Goal: Task Accomplishment & Management: Manage account settings

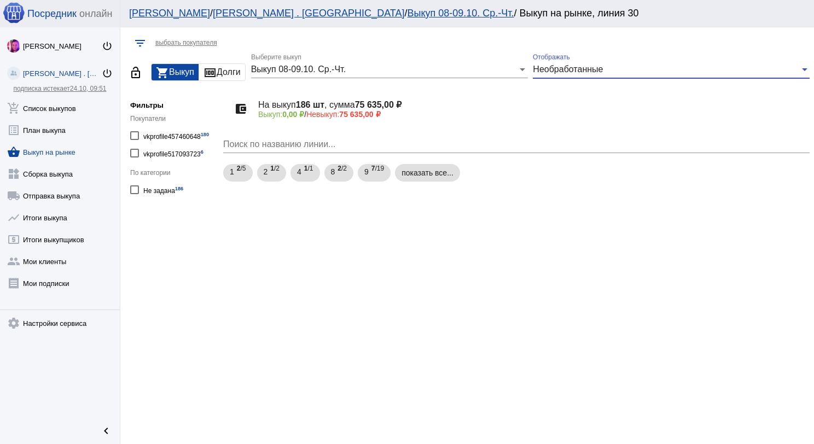
click at [543, 73] on span "Необработанные" at bounding box center [568, 69] width 70 height 9
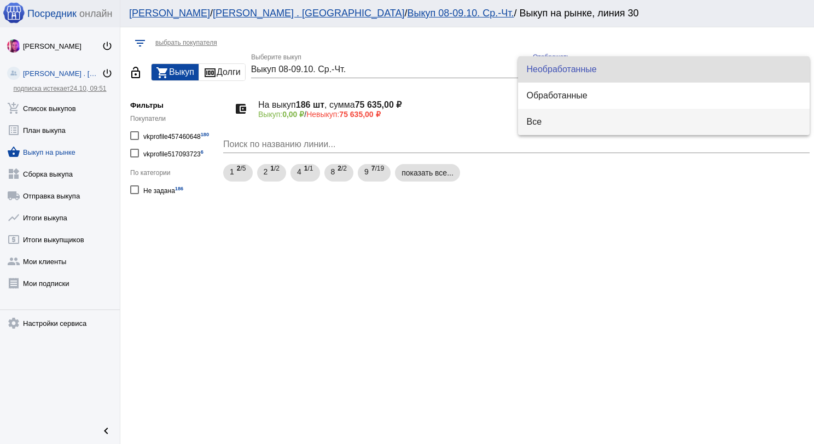
click at [553, 120] on span "Все" at bounding box center [664, 122] width 275 height 26
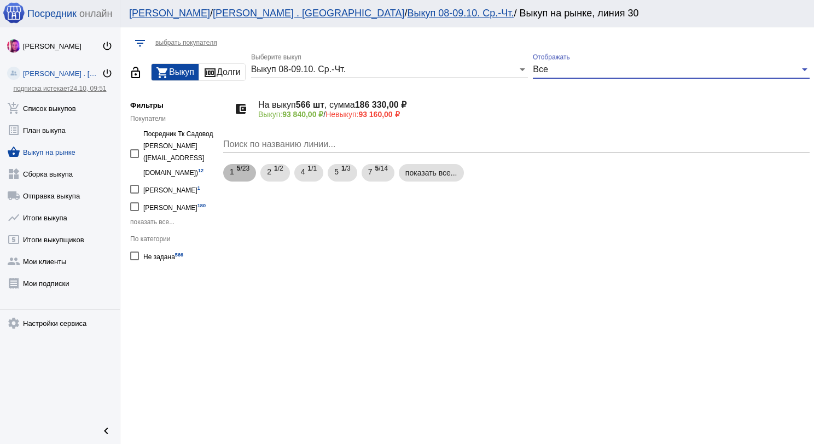
click at [398, 176] on div "1 5 /23 2 1 /2 4 1 /1 5 1 /3 7 5 /14 показать все..." at bounding box center [516, 173] width 591 height 22
click at [310, 182] on div "1 5 /23 2 1 /2 4 1 /1 5 1 /3 7 5 /14 показать все..." at bounding box center [516, 173] width 591 height 22
click at [311, 179] on span "1 /1" at bounding box center [311, 173] width 9 height 22
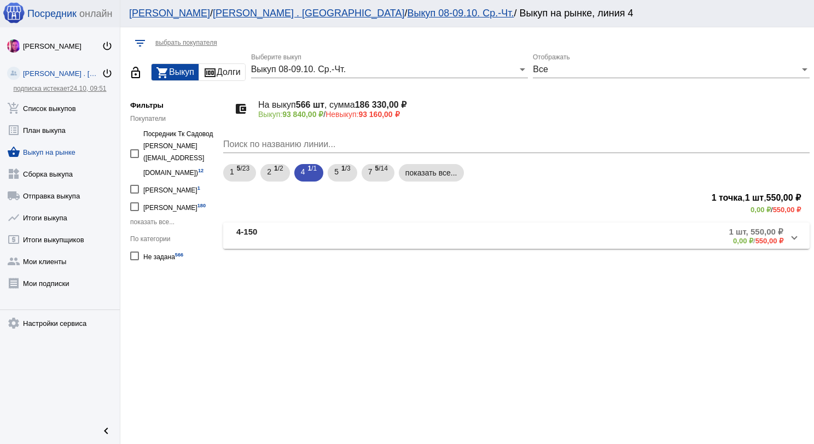
click at [347, 228] on mat-panel-title "4-150" at bounding box center [323, 236] width 175 height 18
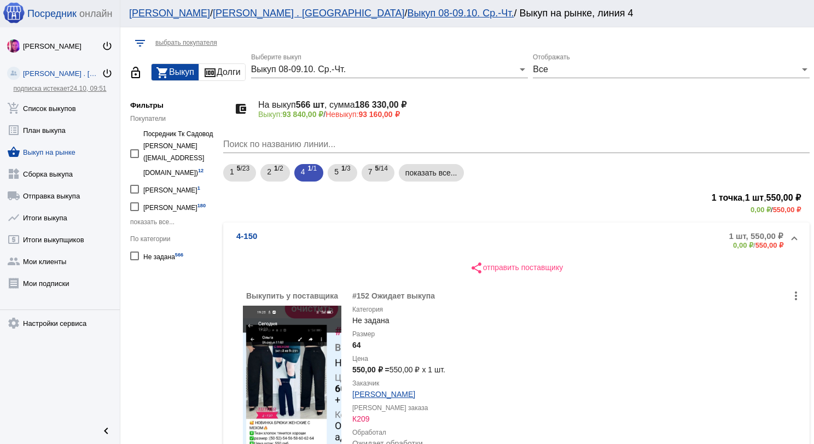
click at [362, 66] on div "Выкуп 08-09.10. Ср.-Чт." at bounding box center [384, 70] width 267 height 10
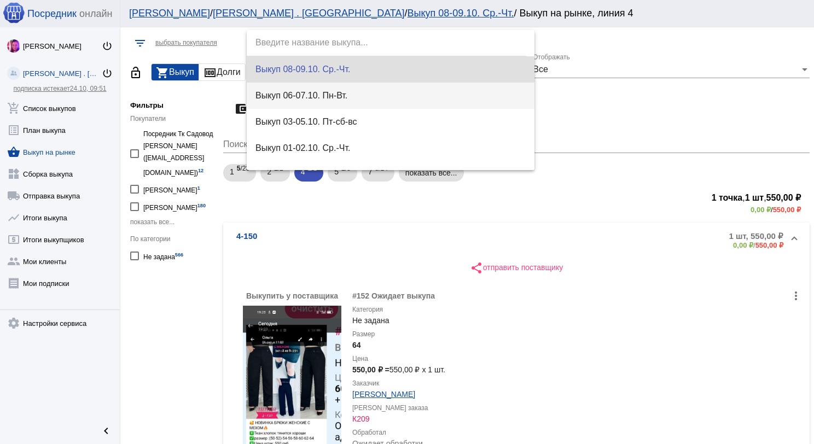
click at [372, 89] on span "Выкуп 06-07.10. Пн-Вт." at bounding box center [390, 96] width 270 height 26
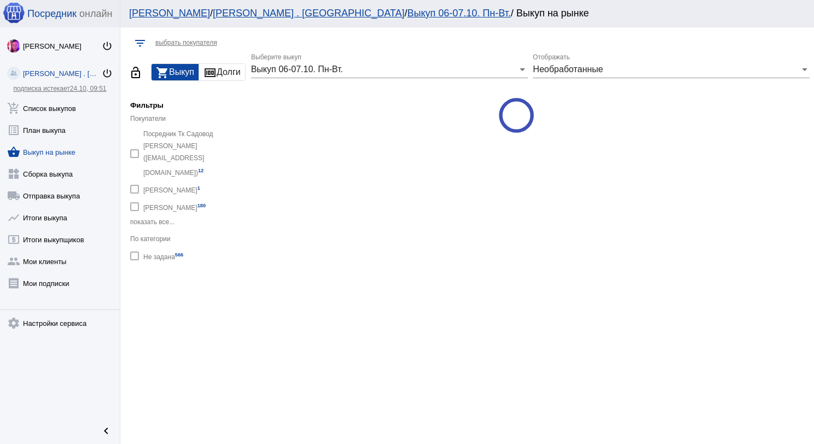
click at [568, 75] on div "Необработанные Отображать" at bounding box center [671, 66] width 277 height 25
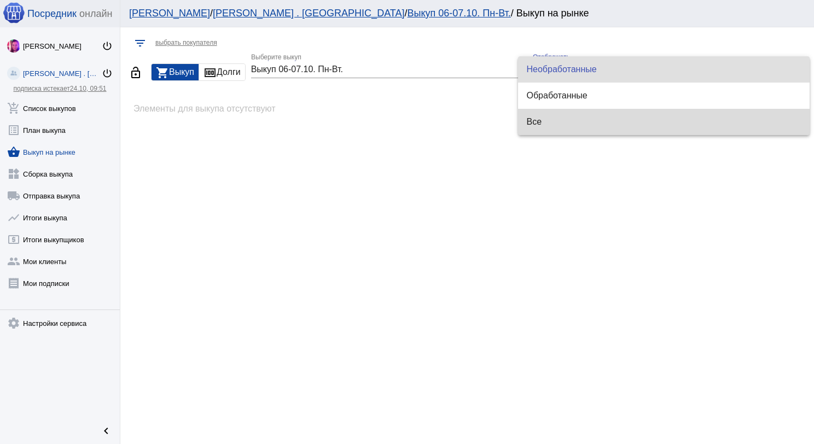
click at [572, 119] on span "Все" at bounding box center [664, 122] width 275 height 26
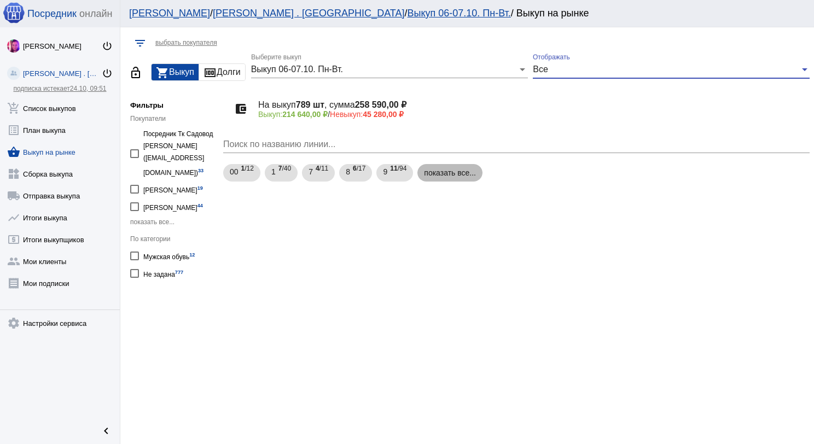
click at [444, 177] on mat-chip "показать все..." at bounding box center [449, 173] width 65 height 18
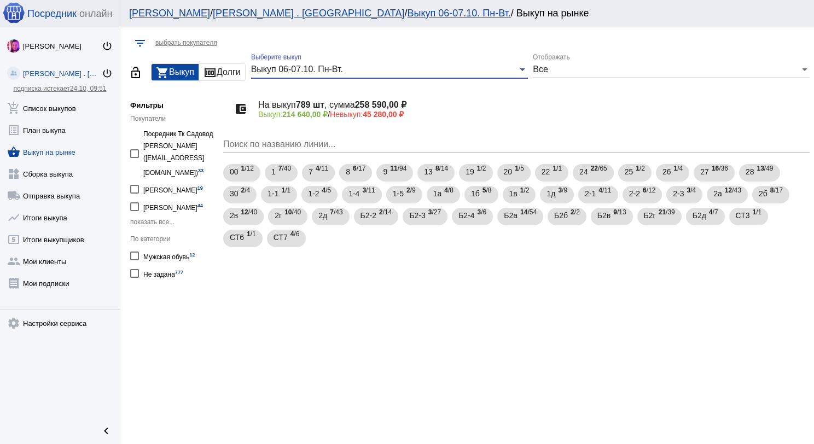
click at [403, 73] on div "Выкуп 06-07.10. Пн-Вт." at bounding box center [384, 70] width 267 height 10
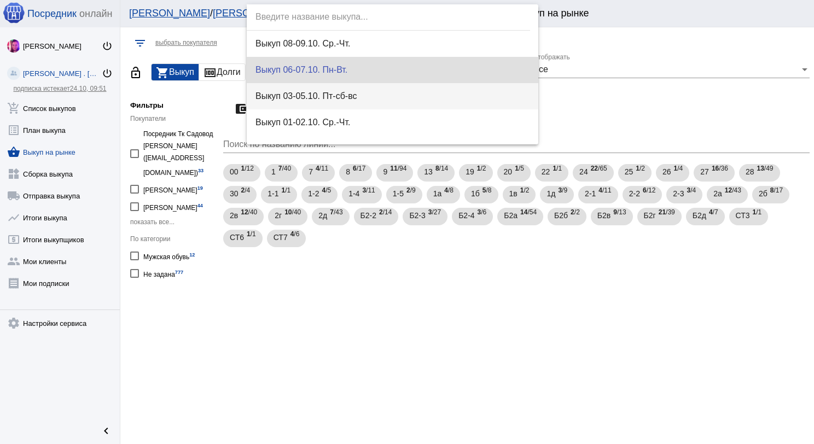
click at [409, 96] on span "Выкуп 03-05.10. Пт-сб-вс" at bounding box center [392, 96] width 275 height 26
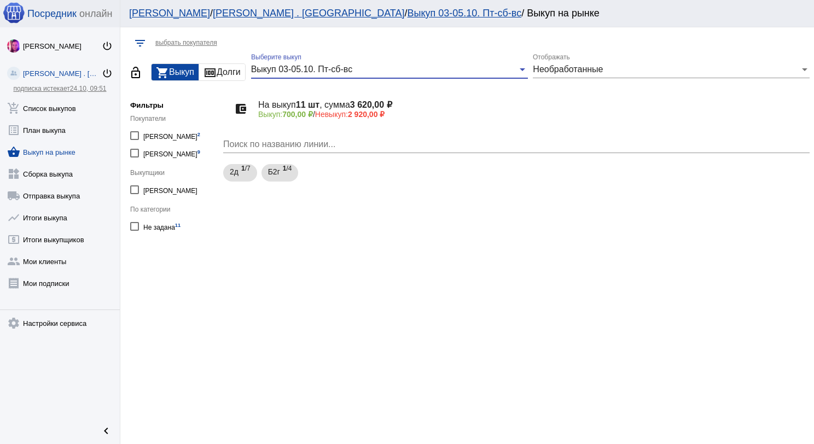
click at [572, 72] on span "Необработанные" at bounding box center [568, 69] width 70 height 9
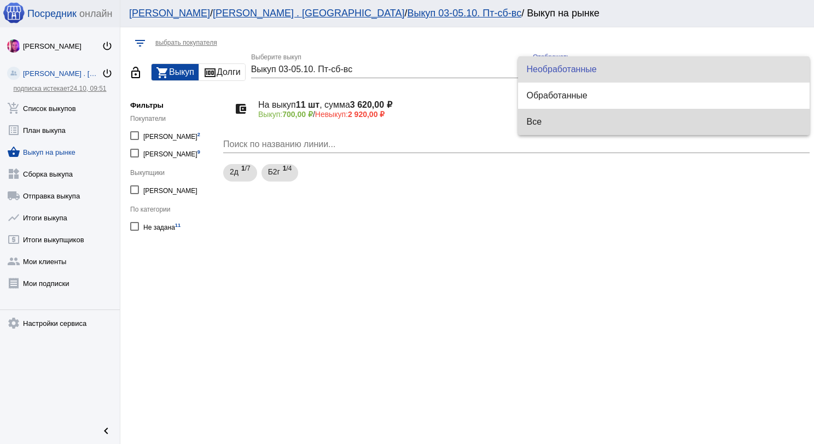
click at [570, 118] on span "Все" at bounding box center [664, 122] width 275 height 26
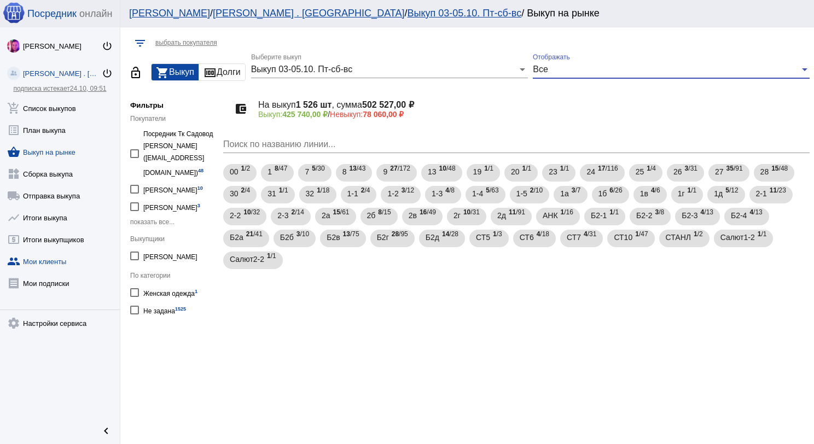
click at [54, 259] on link "group Мои клиенты" at bounding box center [60, 259] width 120 height 22
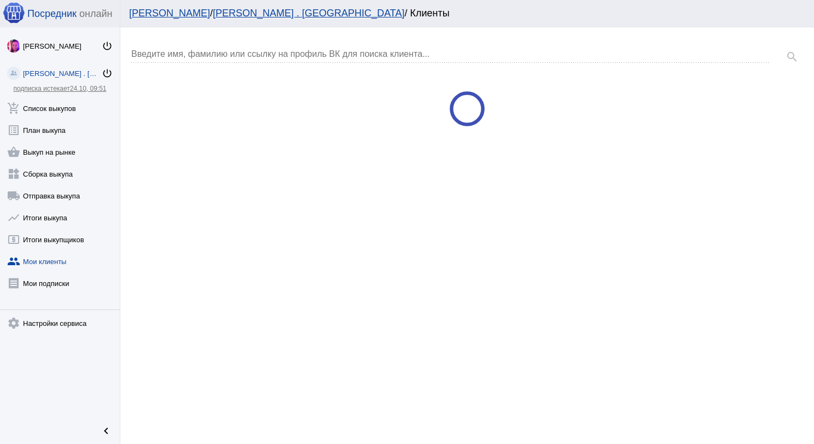
click at [278, 48] on div "Введите имя, фамилию или ссылку на профиль ВК для поиска клиента..." at bounding box center [450, 50] width 639 height 25
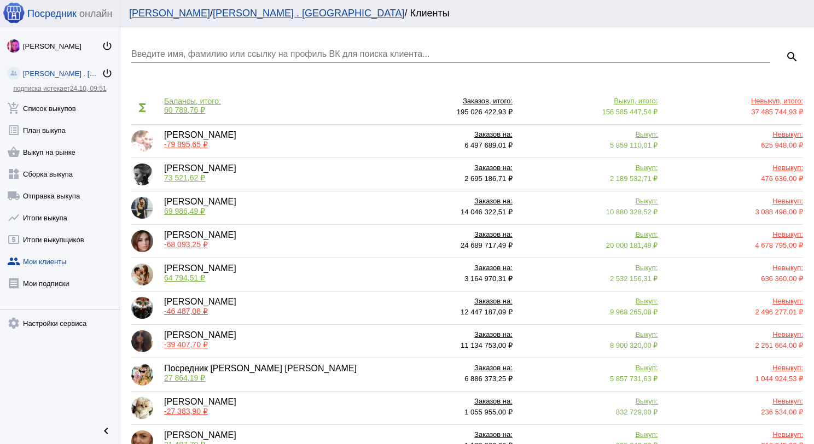
click at [276, 48] on div "Введите имя, фамилию или ссылку на профиль ВК для поиска клиента..." at bounding box center [450, 50] width 639 height 25
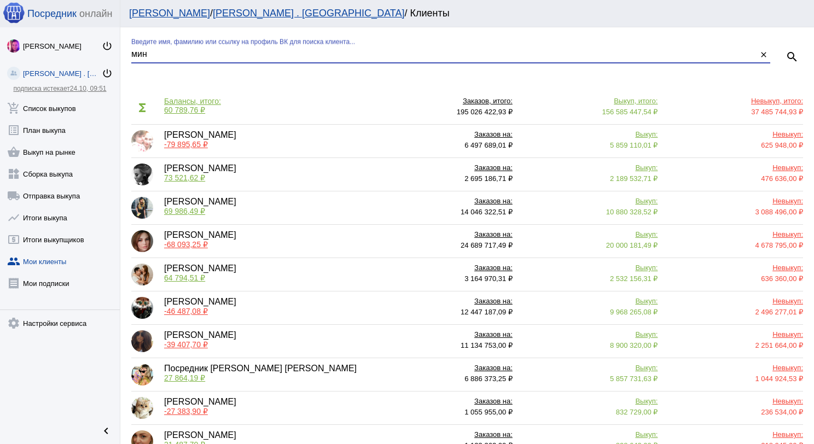
type input "мин"
click at [265, 55] on input "Введите имя, фамилию или ссылку на профиль ВК для поиска клиента..." at bounding box center [450, 54] width 639 height 10
type input "син"
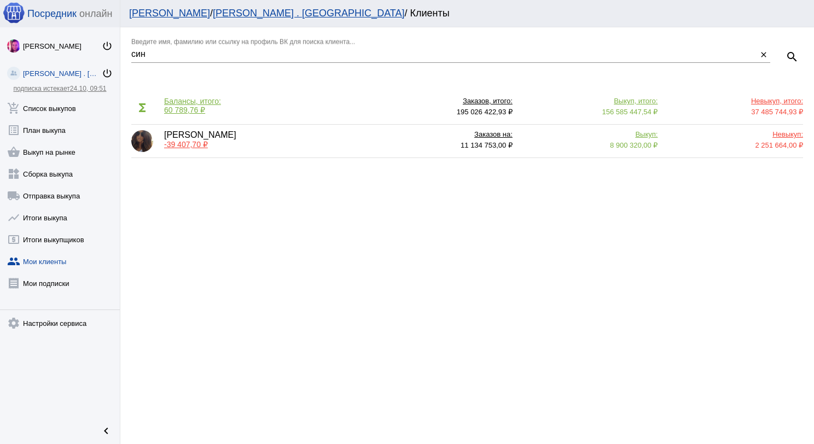
click at [177, 143] on span "-39 407,70 ₽" at bounding box center [186, 144] width 44 height 9
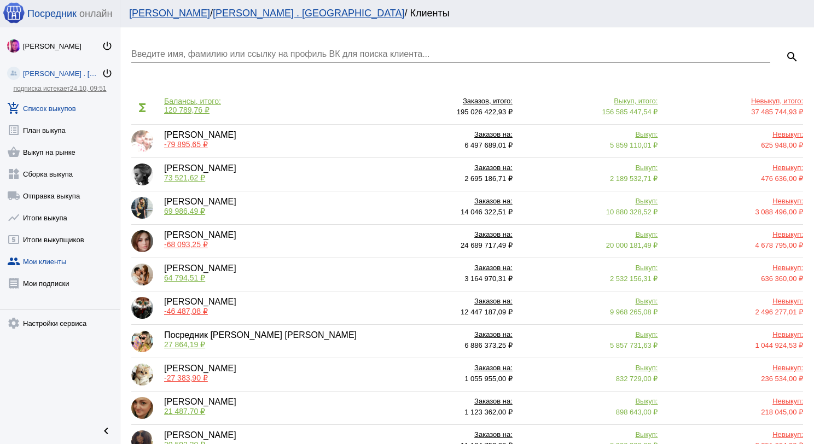
click at [50, 101] on link "add_shopping_cart Список выкупов" at bounding box center [60, 106] width 120 height 22
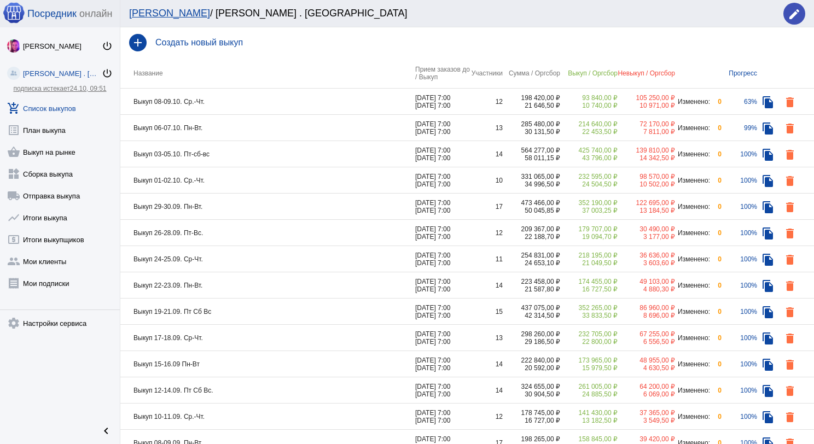
click at [252, 108] on td "Выкуп 08-09.10. Ср.-Чт." at bounding box center [267, 102] width 295 height 26
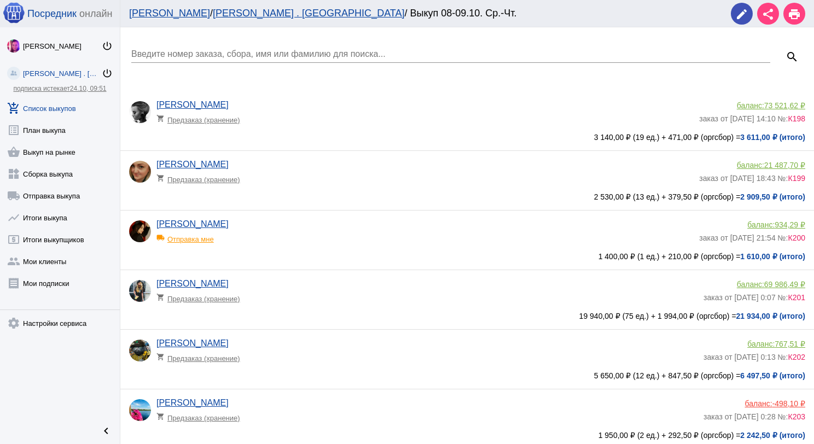
click at [233, 50] on input "Введите номер заказа, сбора, имя или фамилию для поиска..." at bounding box center [450, 54] width 639 height 10
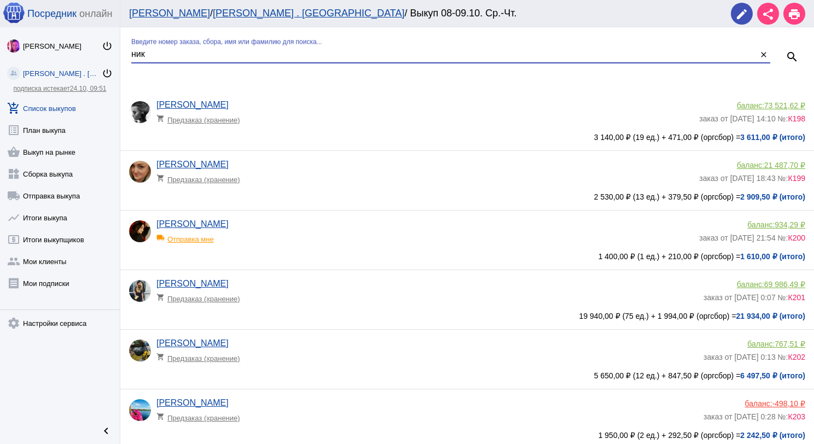
type input "ник"
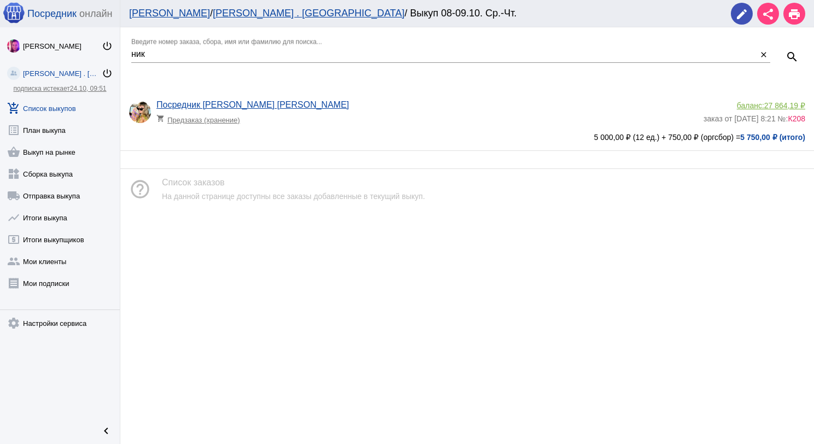
click at [53, 100] on link "add_shopping_cart Список выкупов" at bounding box center [60, 106] width 120 height 22
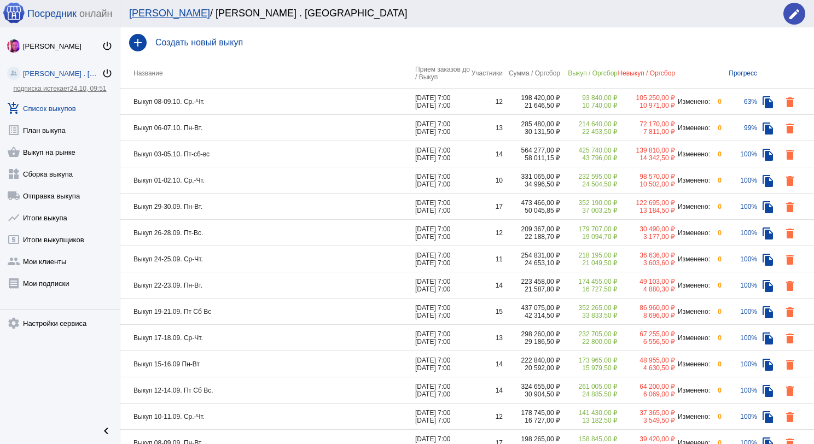
click at [224, 129] on td "Выкуп 06-07.10. Пн-Вт." at bounding box center [267, 128] width 295 height 26
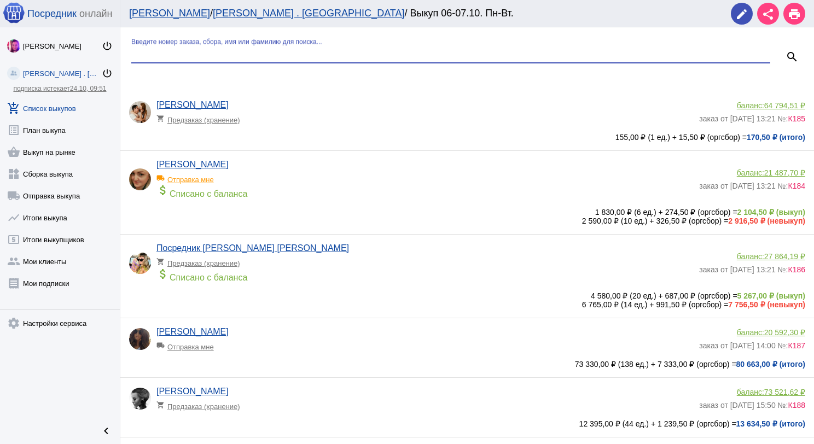
click at [216, 57] on input "Введите номер заказа, сбора, имя или фамилию для поиска..." at bounding box center [450, 54] width 639 height 10
type input "ник"
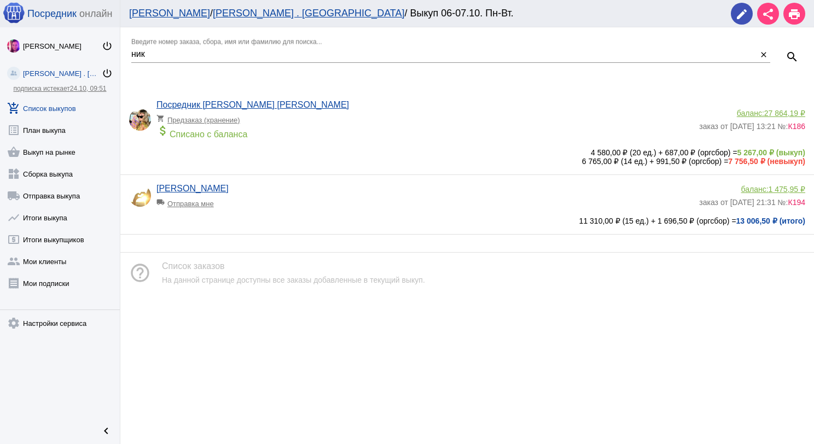
click at [754, 186] on div "баланс: 1 475,95 ₽" at bounding box center [752, 189] width 106 height 9
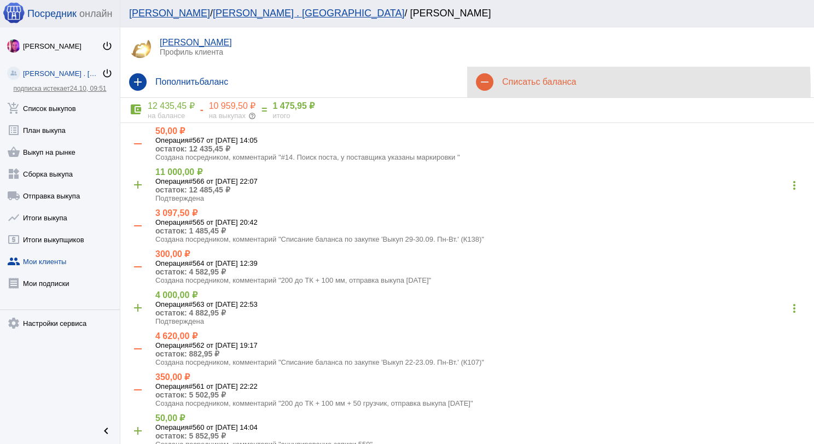
click at [500, 88] on div "remove Списать с баланса" at bounding box center [640, 82] width 347 height 31
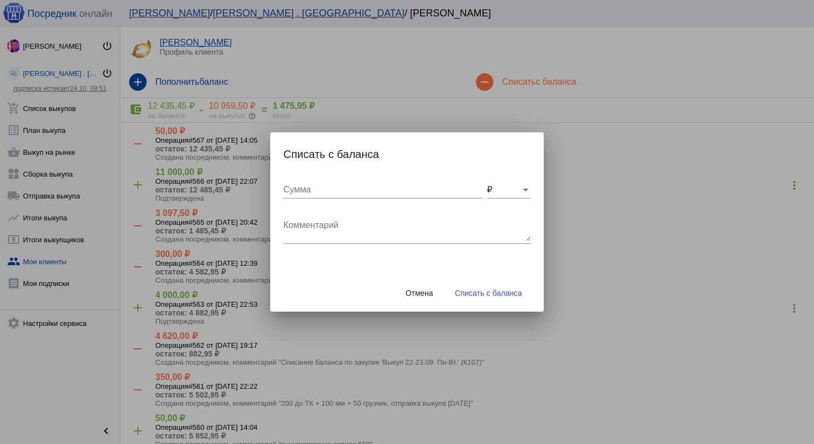
click at [370, 223] on textarea "Комментарий" at bounding box center [406, 230] width 247 height 22
type textarea "200 до ТК + 120 бм + 50 грузчик, отправка выкупа [DATE]"
click at [324, 195] on div "Сумма" at bounding box center [382, 186] width 199 height 25
type input "370"
click at [460, 290] on span "Списать с баланса" at bounding box center [488, 293] width 67 height 9
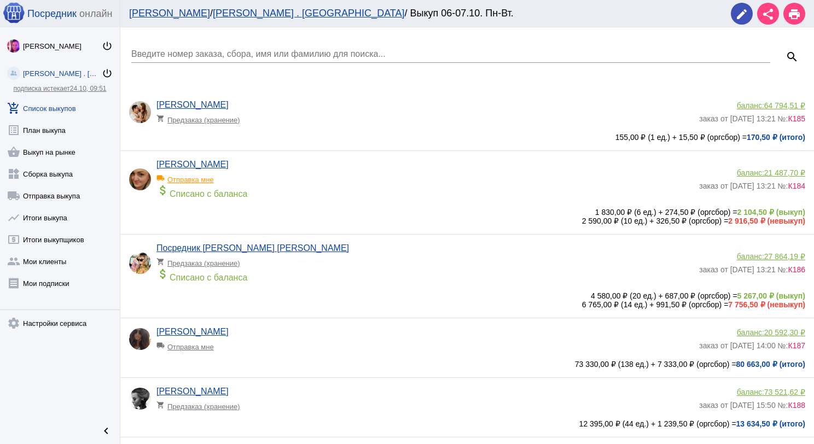
click at [149, 55] on input "Введите номер заказа, сбора, имя или фамилию для поиска..." at bounding box center [450, 54] width 639 height 10
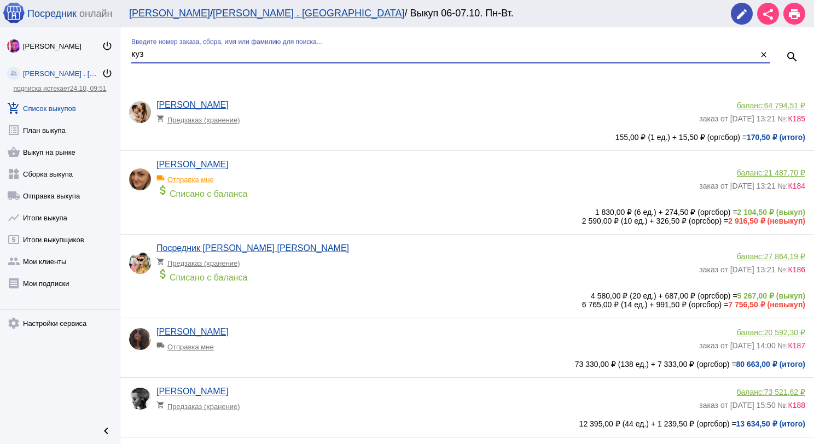
type input "куз"
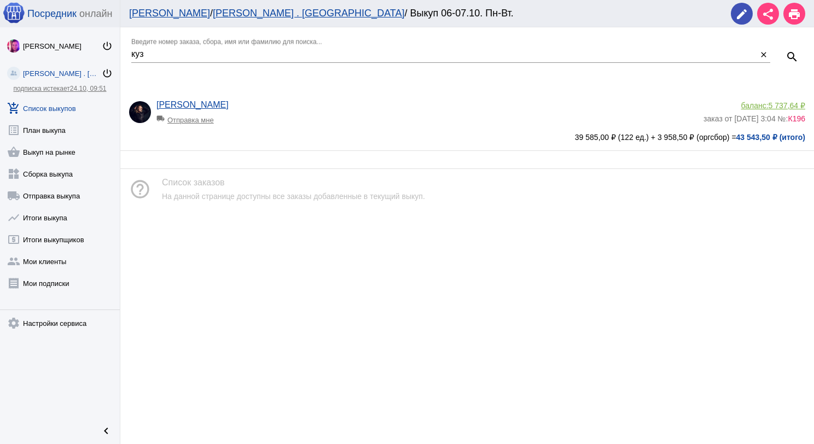
click at [785, 102] on span "5 737,64 ₽" at bounding box center [786, 105] width 37 height 9
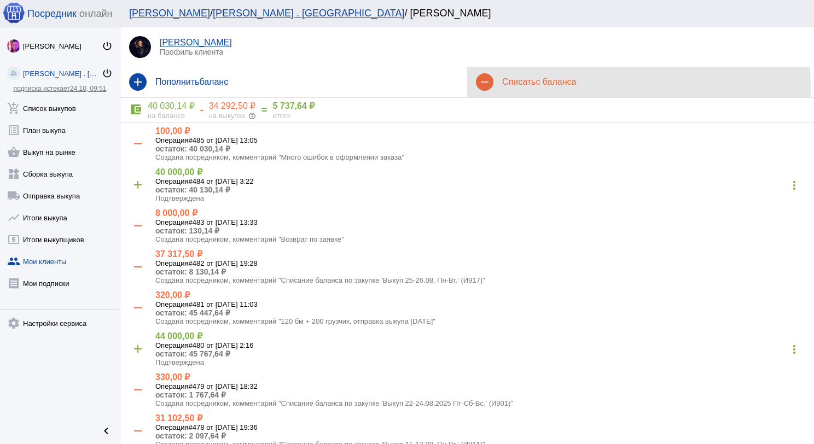
click at [506, 86] on h4 "Списать с баланса" at bounding box center [653, 82] width 303 height 10
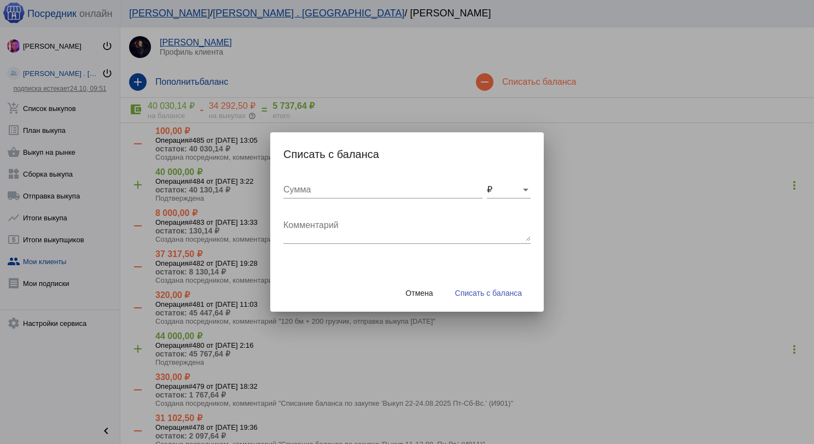
click at [342, 219] on div "Комментарий" at bounding box center [406, 226] width 247 height 34
type textarea "200 до ТК + 120 бм + 50 грузчик, отправка выкупа [DATE]"
click at [347, 195] on div "Сумма" at bounding box center [382, 186] width 199 height 25
type input "370"
click at [475, 304] on div "Отмена Списать с баланса" at bounding box center [406, 293] width 247 height 37
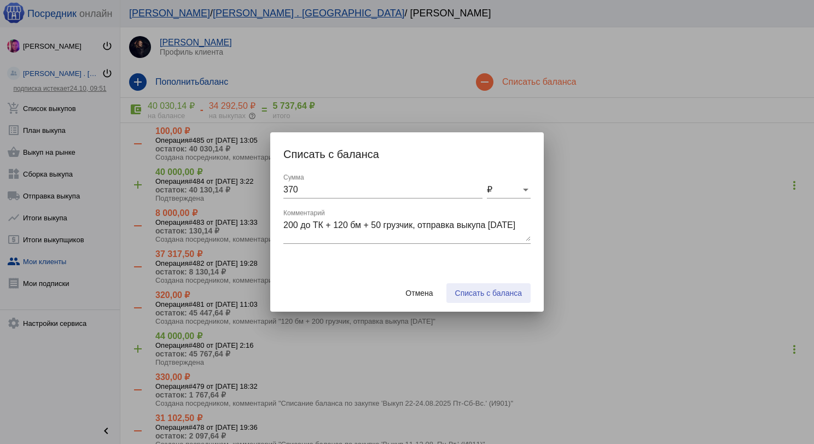
click at [474, 290] on span "Списать с баланса" at bounding box center [488, 293] width 67 height 9
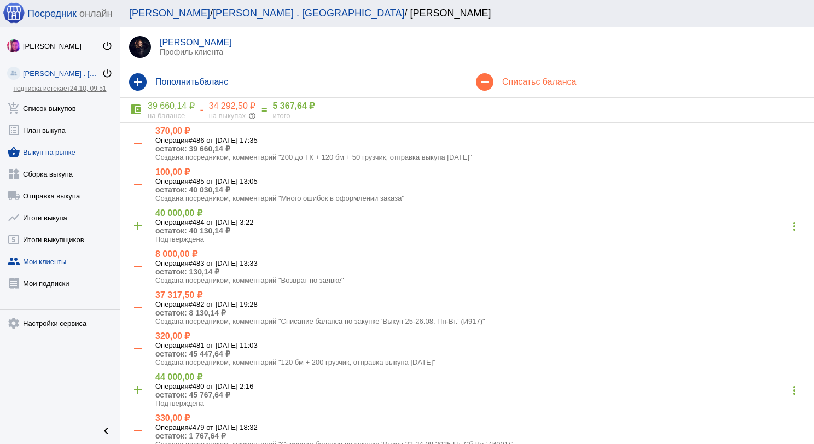
click at [47, 154] on link "shopping_basket Выкуп на рынке" at bounding box center [60, 150] width 120 height 22
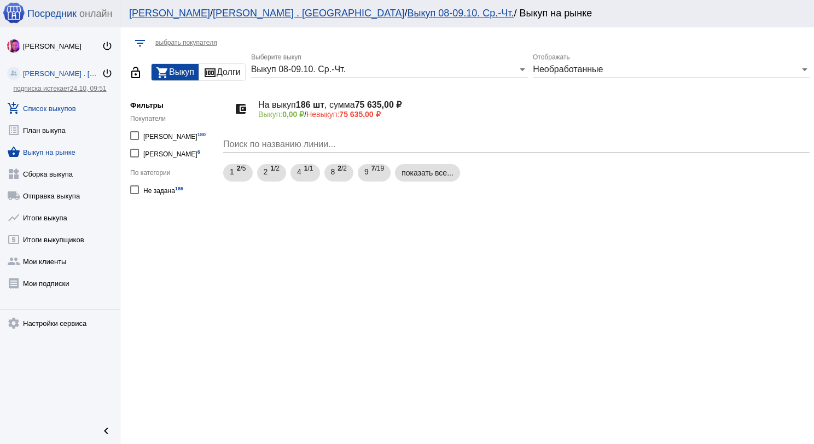
click at [68, 107] on link "add_shopping_cart Список выкупов" at bounding box center [60, 106] width 120 height 22
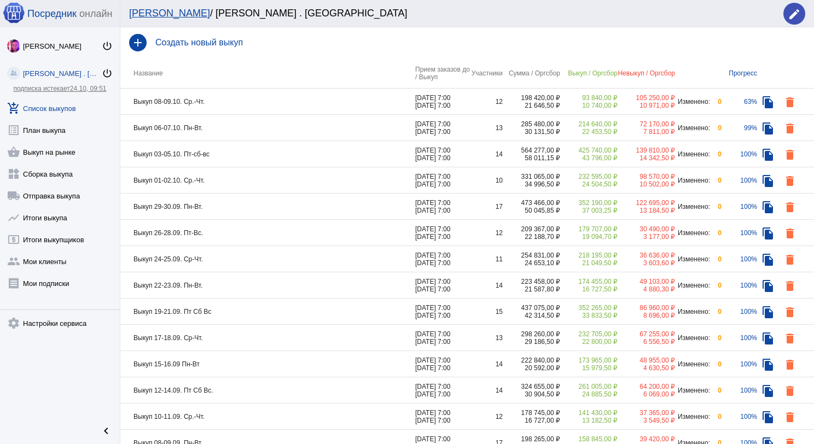
click at [244, 101] on td "Выкуп 08-09.10. Ср.-Чт." at bounding box center [267, 102] width 295 height 26
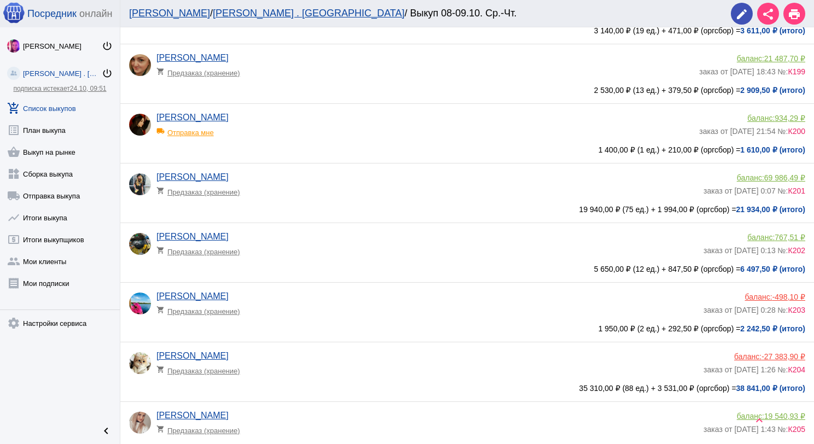
scroll to position [109, 0]
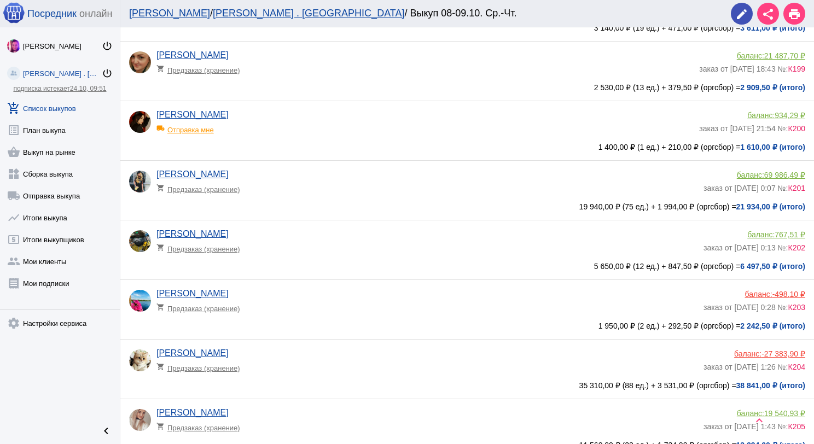
click at [206, 130] on div "local_shipping Отправка мне" at bounding box center [201, 127] width 90 height 14
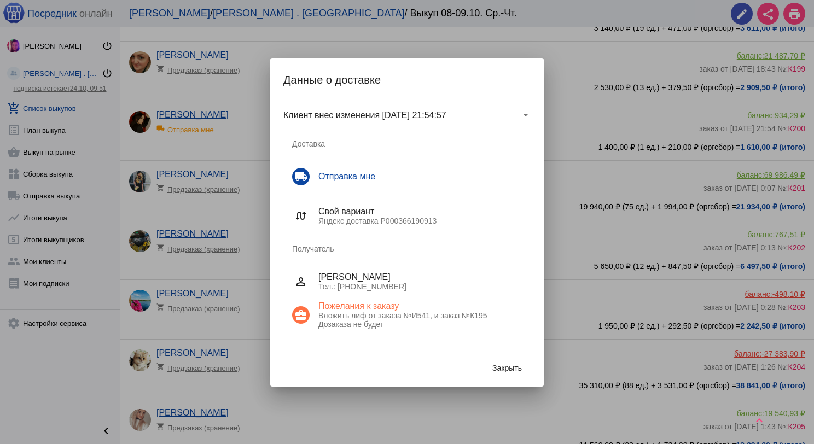
click at [504, 364] on span "Закрыть" at bounding box center [507, 368] width 30 height 9
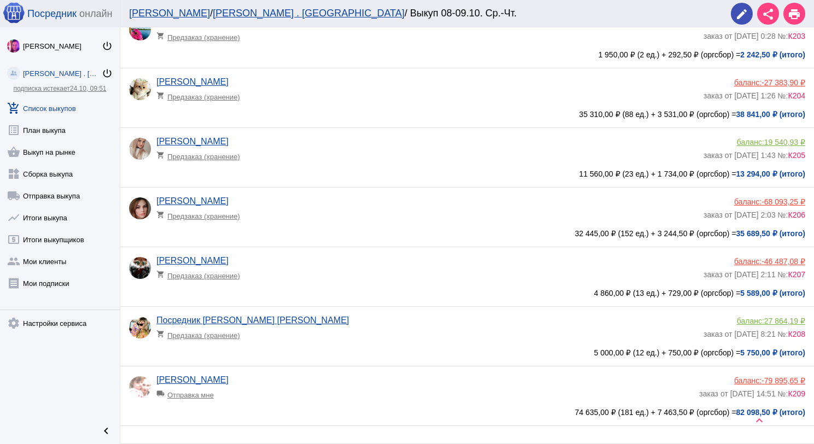
scroll to position [383, 0]
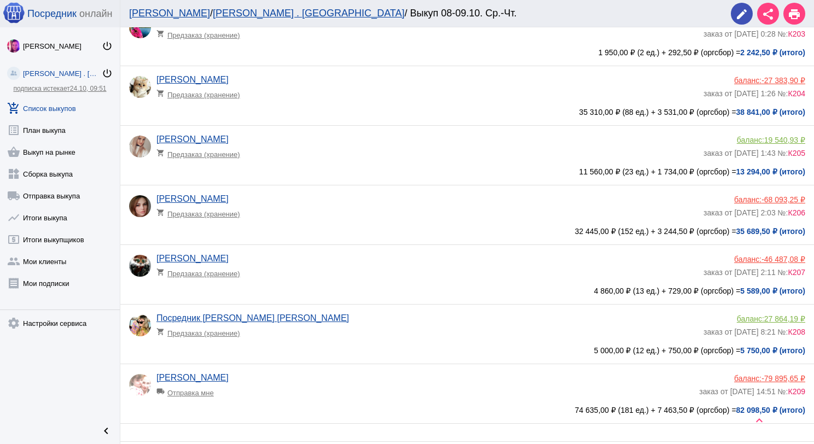
click at [332, 218] on app-delivery-type "shopping_cart Предзаказ (хранение)" at bounding box center [426, 211] width 541 height 14
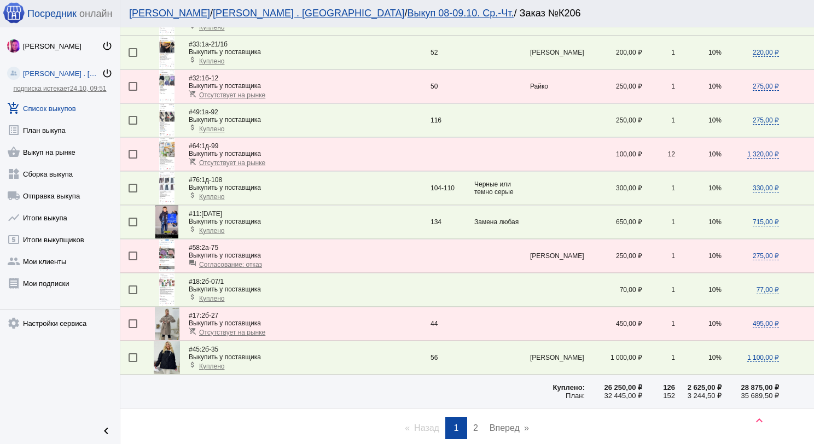
scroll to position [1468, 0]
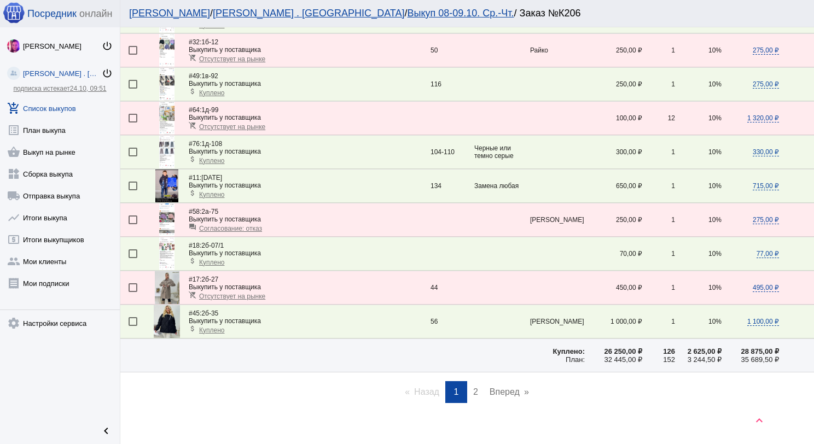
click at [475, 382] on link "page 2" at bounding box center [476, 392] width 16 height 22
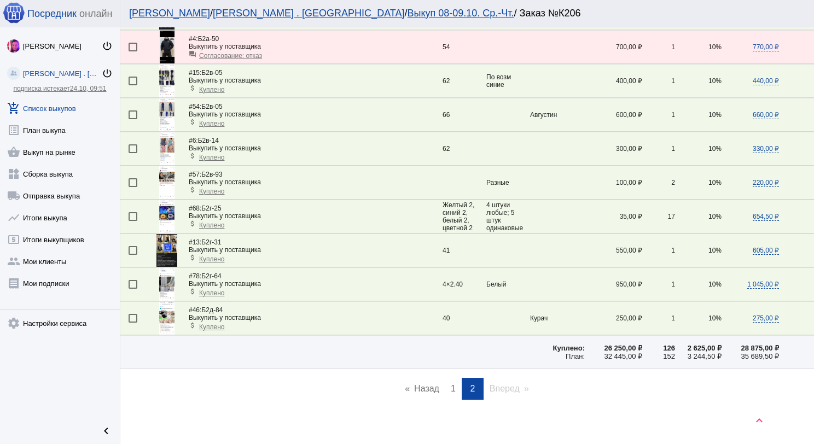
scroll to position [760, 0]
click at [168, 311] on img at bounding box center [166, 317] width 15 height 33
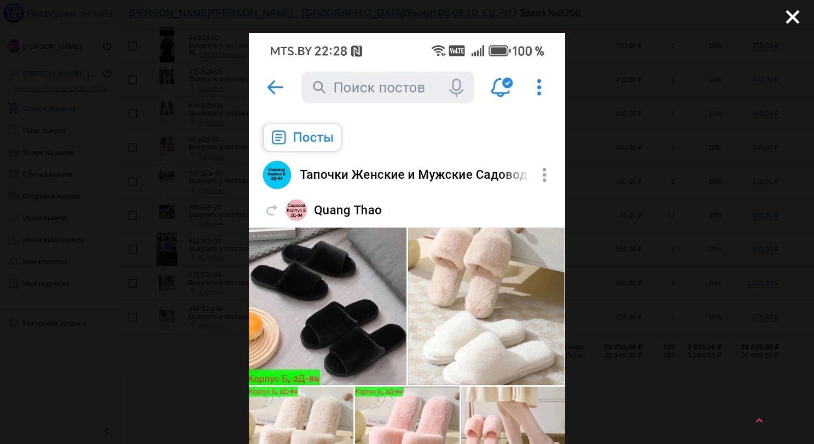
scroll to position [0, 0]
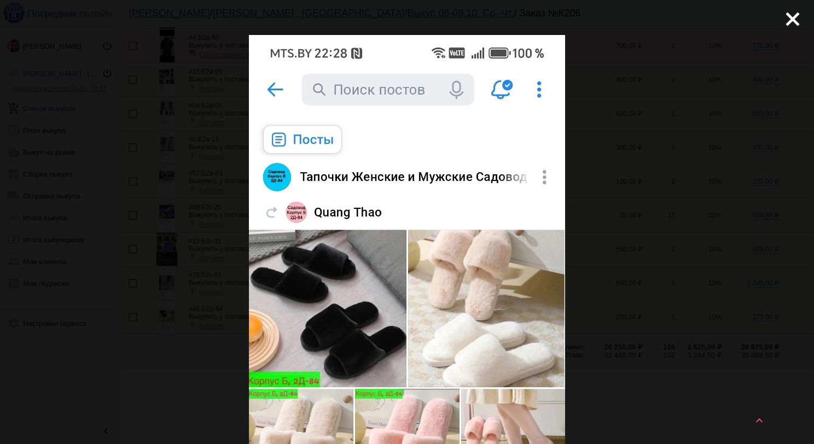
click at [780, 33] on div "close get_app скачать" at bounding box center [407, 451] width 814 height 903
click at [782, 21] on mat-icon "close" at bounding box center [788, 14] width 13 height 13
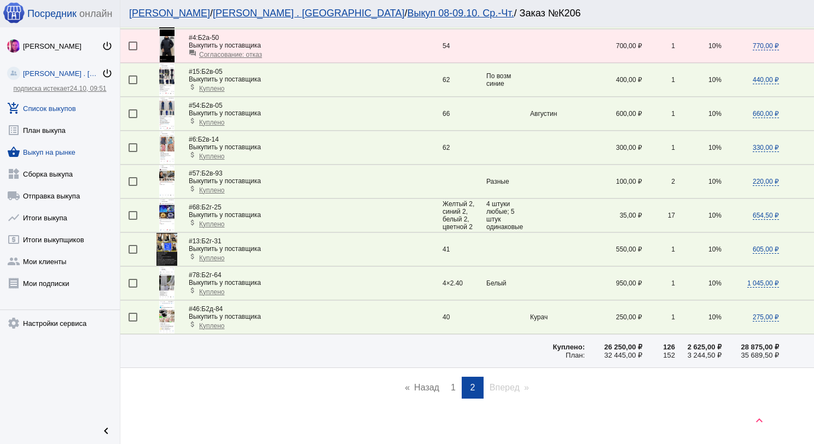
click at [67, 149] on link "shopping_basket Выкуп на рынке" at bounding box center [60, 150] width 120 height 22
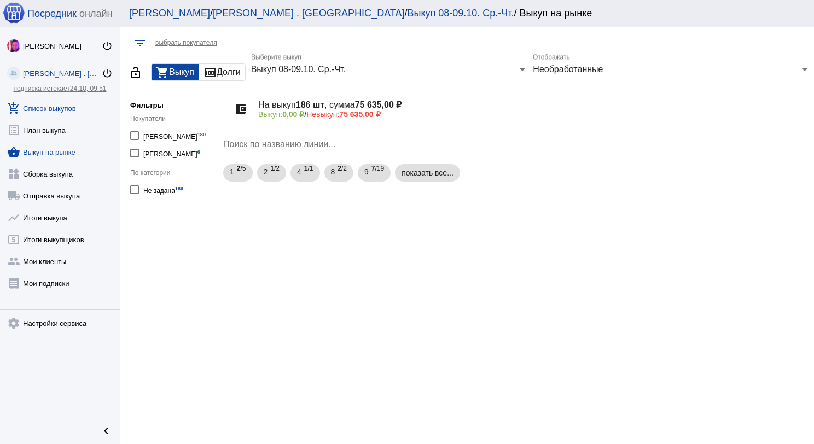
click at [67, 109] on link "add_shopping_cart Список выкупов" at bounding box center [60, 106] width 120 height 22
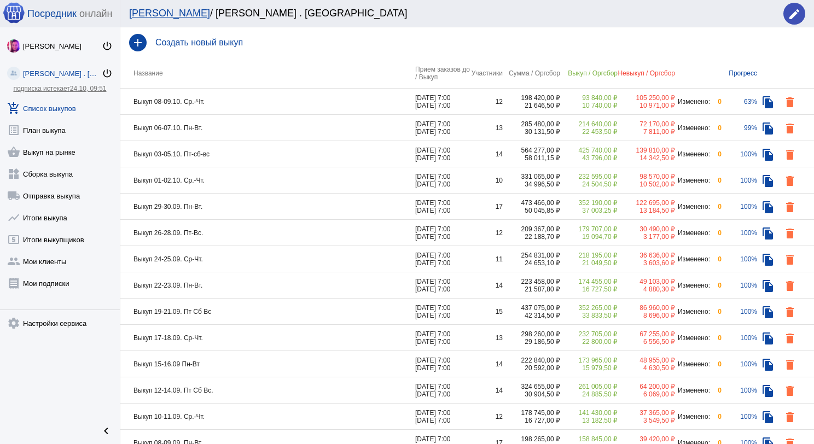
click at [228, 109] on td "Выкуп 08-09.10. Ср.-Чт." at bounding box center [267, 102] width 295 height 26
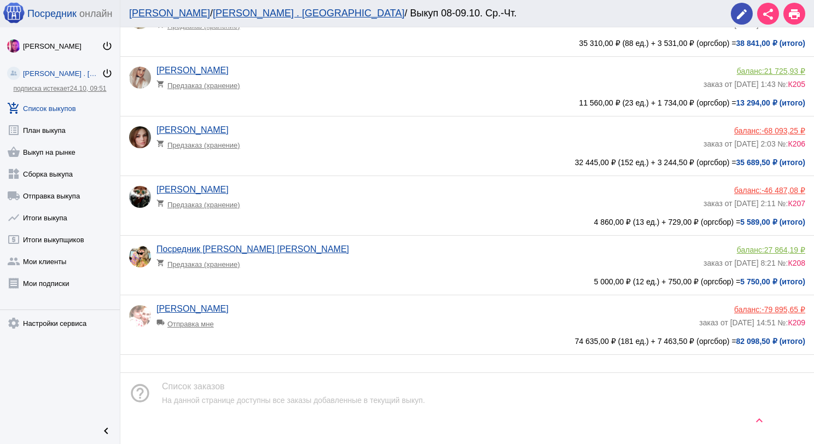
scroll to position [469, 0]
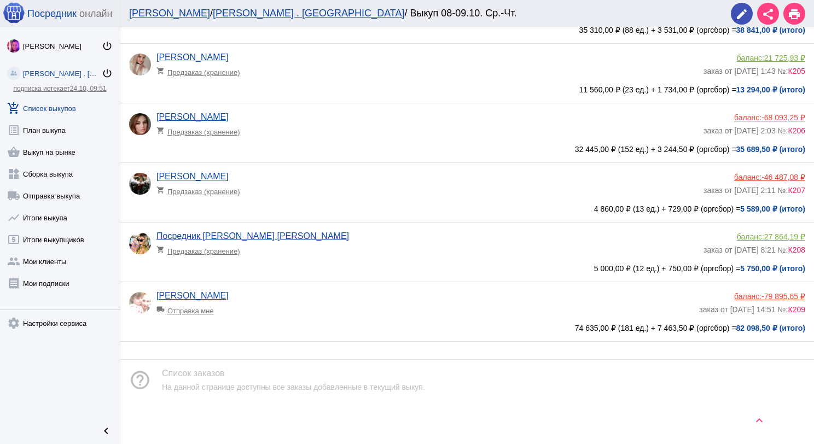
click at [61, 107] on link "add_shopping_cart Список выкупов" at bounding box center [60, 106] width 120 height 22
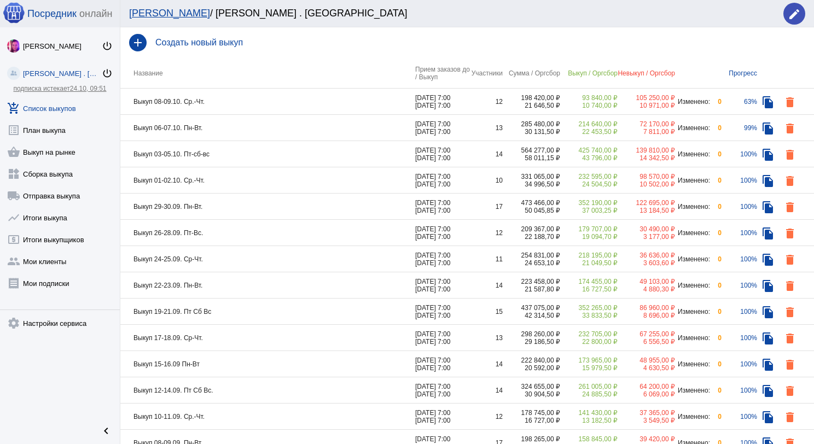
click at [321, 135] on td "Выкуп 06-07.10. Пн-Вт." at bounding box center [267, 128] width 295 height 26
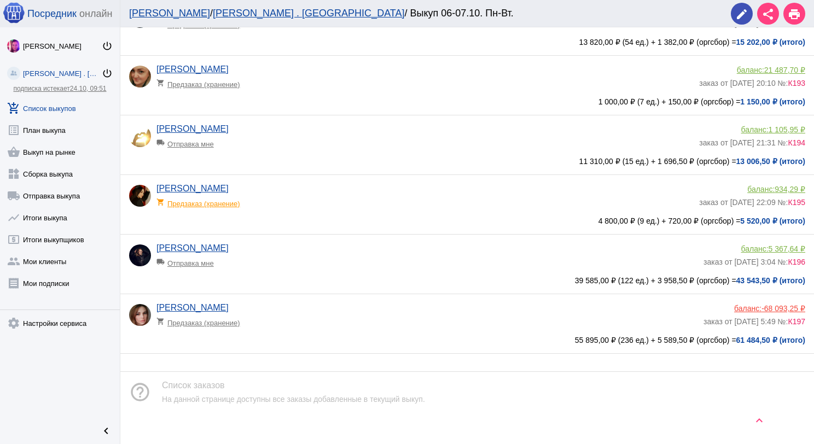
scroll to position [638, 0]
